Goal: Find specific page/section: Find specific page/section

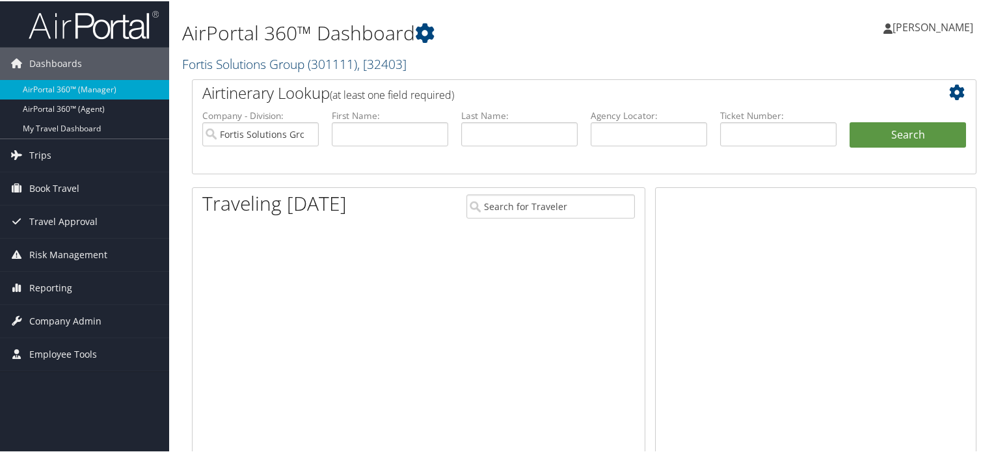
click at [275, 59] on link "Fortis Solutions Group ( 301111 ) , [ 32403 ]" at bounding box center [294, 63] width 224 height 18
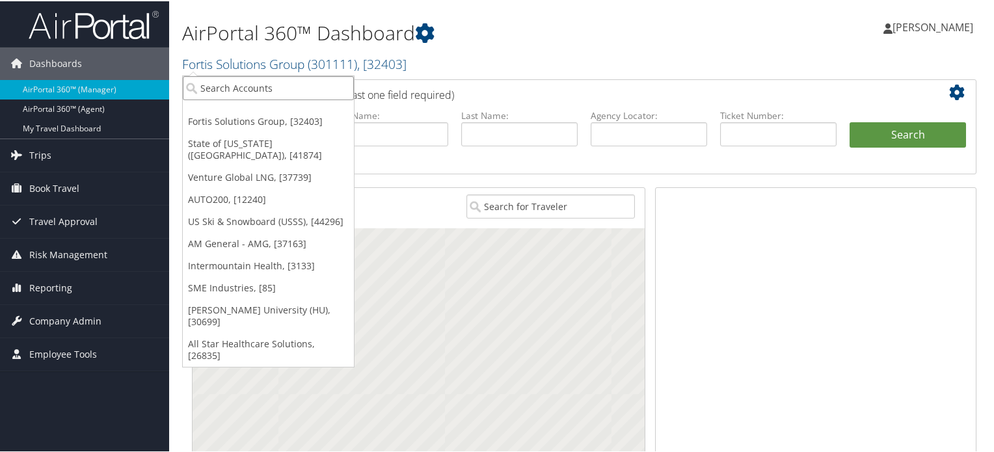
click at [239, 90] on input "search" at bounding box center [268, 87] width 171 height 24
paste input "IHC150"
type input "IHC150"
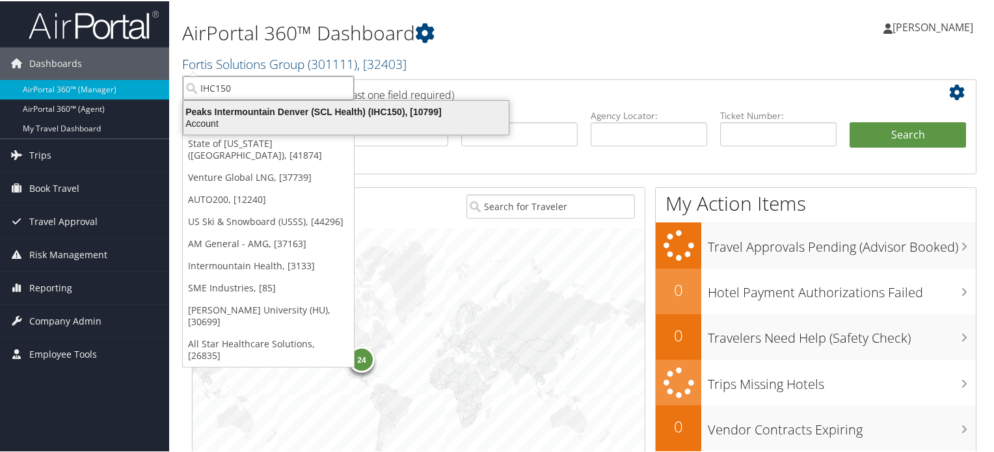
click at [243, 111] on div "Peaks Intermountain Denver (SCL Health) (IHC150), [10799]" at bounding box center [346, 111] width 341 height 12
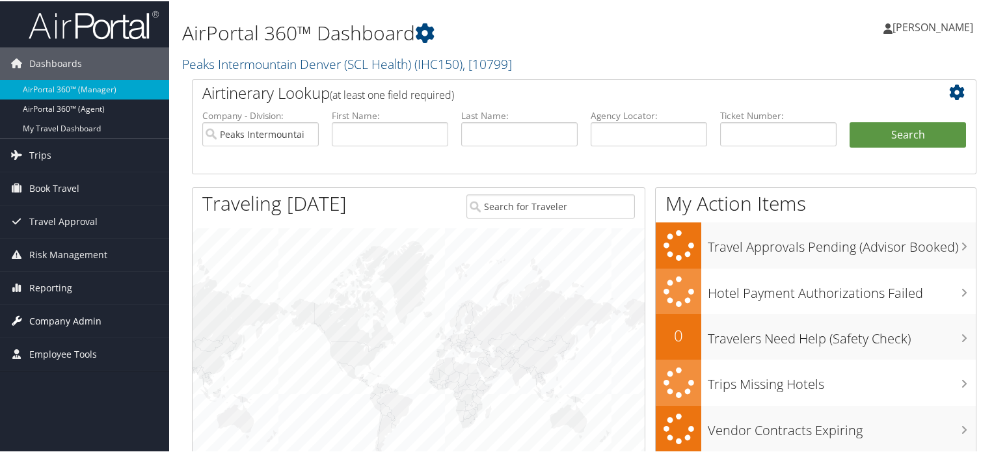
click at [51, 319] on span "Company Admin" at bounding box center [65, 320] width 72 height 33
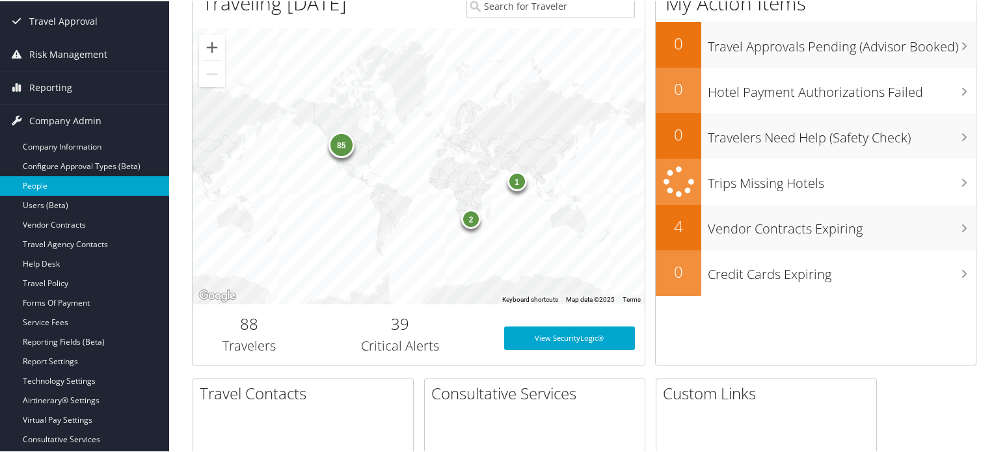
scroll to position [203, 0]
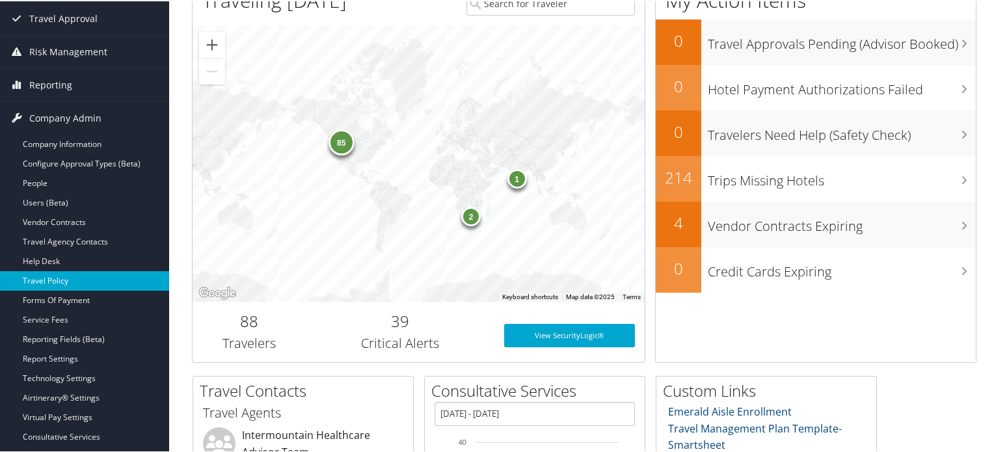
click at [65, 282] on link "Travel Policy" at bounding box center [84, 280] width 169 height 20
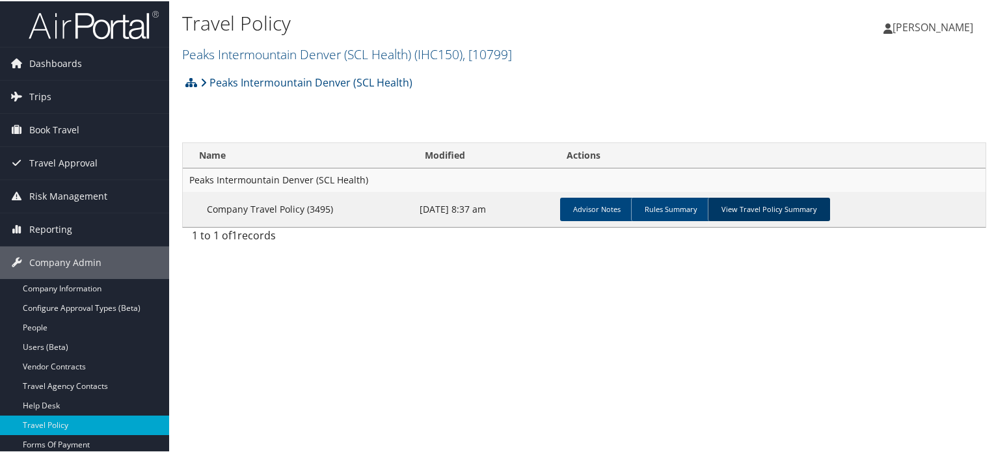
click at [767, 205] on link "View Travel Policy Summary" at bounding box center [768, 207] width 122 height 23
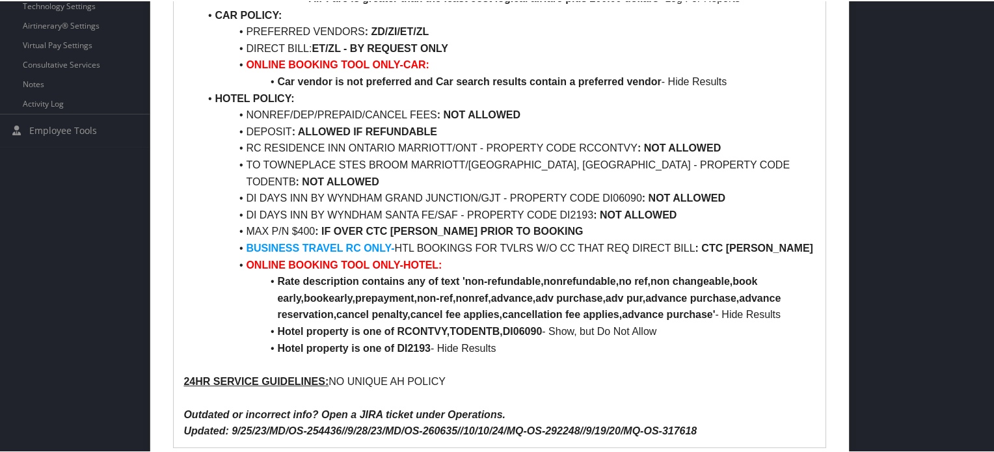
scroll to position [523, 0]
